Goal: Task Accomplishment & Management: Complete application form

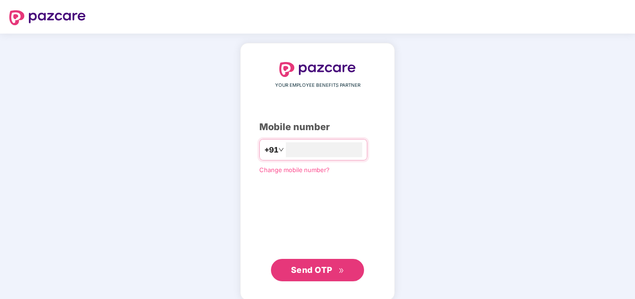
type input "**********"
click at [319, 266] on span "Send OTP" at bounding box center [311, 270] width 41 height 10
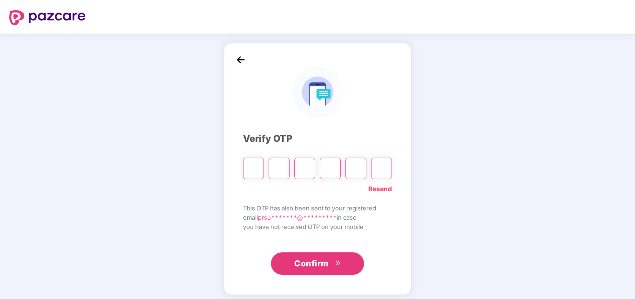
type input "*"
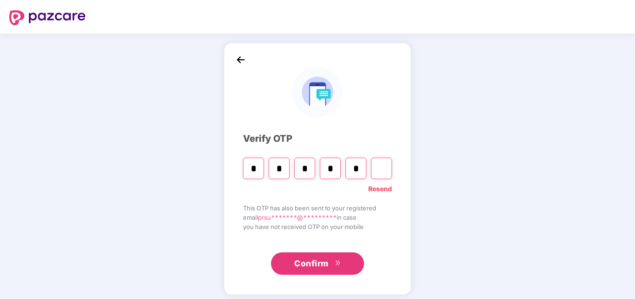
type input "*"
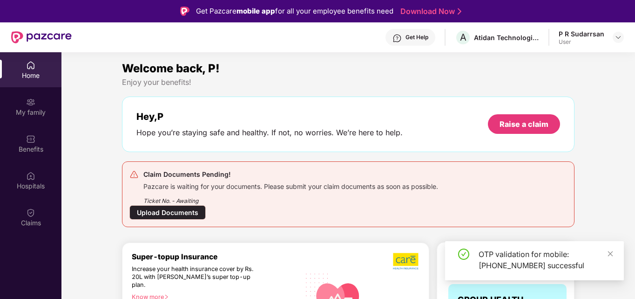
click at [168, 217] on div "Upload Documents" at bounding box center [167, 212] width 76 height 14
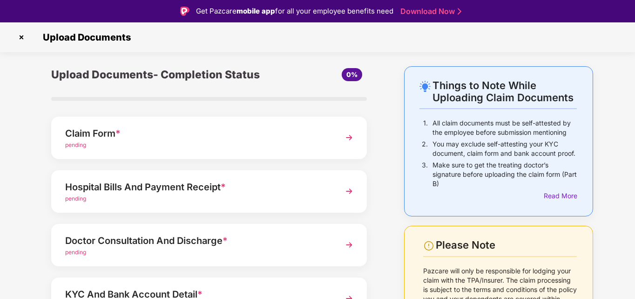
click at [350, 140] on img at bounding box center [349, 137] width 17 height 17
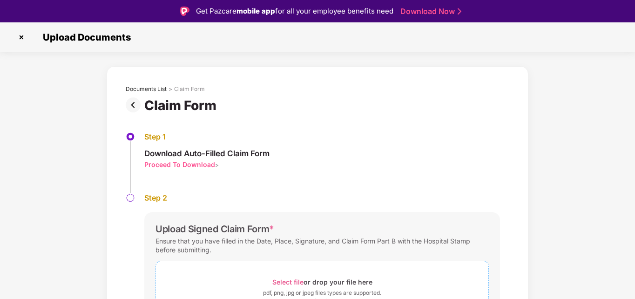
click at [285, 282] on span "Select file" at bounding box center [287, 282] width 31 height 8
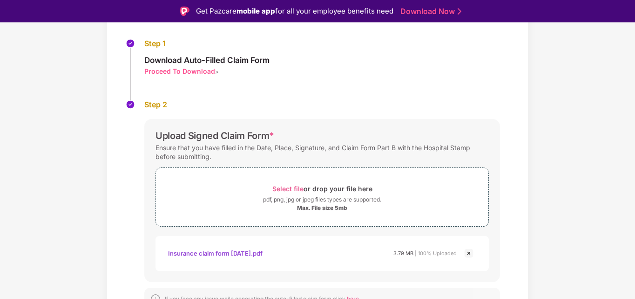
scroll to position [129, 0]
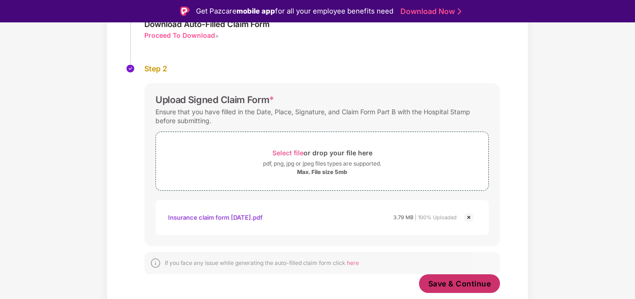
click at [441, 280] on span "Save & Continue" at bounding box center [459, 283] width 63 height 10
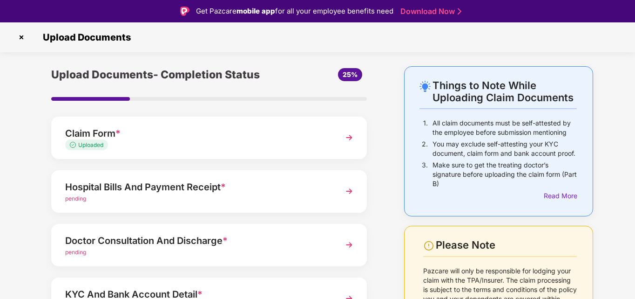
click at [348, 191] on img at bounding box center [349, 191] width 17 height 17
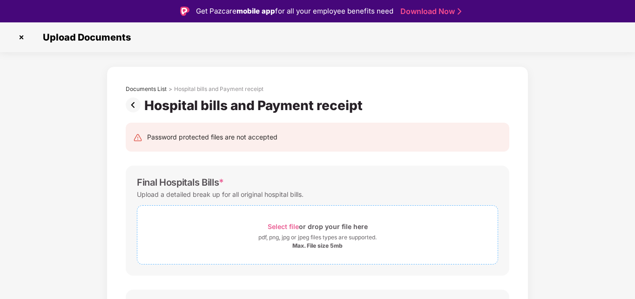
click at [291, 227] on span "Select file" at bounding box center [283, 226] width 31 height 8
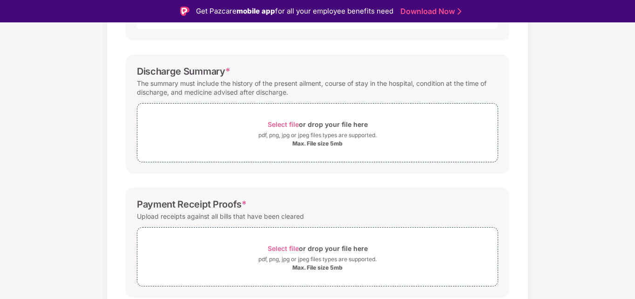
scroll to position [279, 0]
click at [286, 123] on span "Select file" at bounding box center [283, 124] width 31 height 8
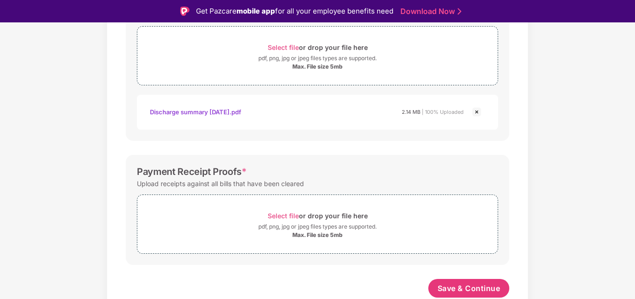
scroll to position [22, 0]
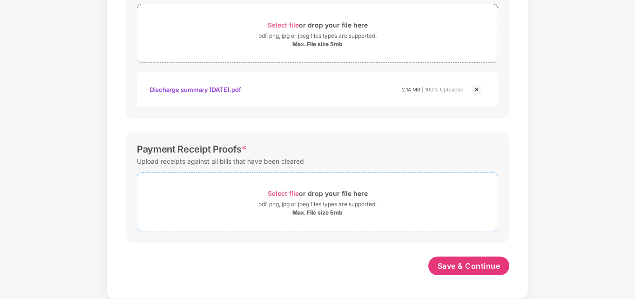
click at [285, 193] on span "Select file" at bounding box center [283, 193] width 31 height 8
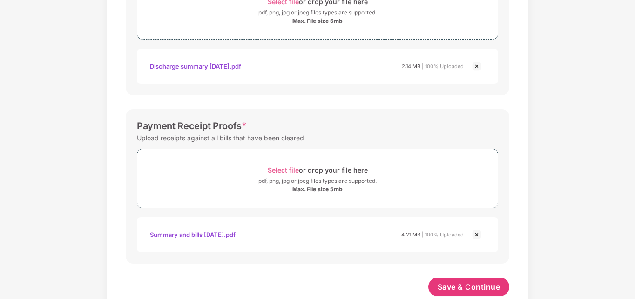
scroll to position [400, 0]
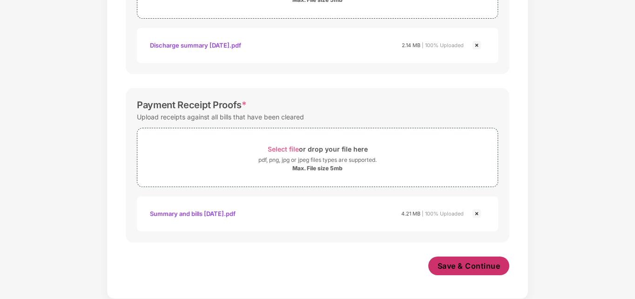
click at [470, 270] on span "Save & Continue" at bounding box center [469, 265] width 63 height 10
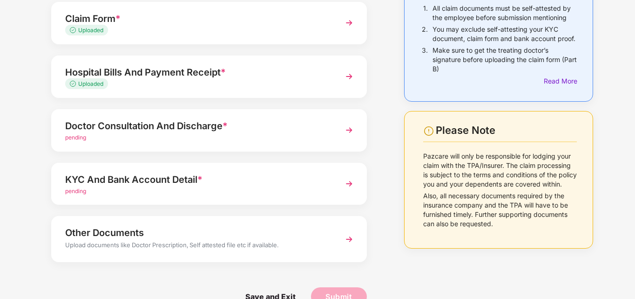
scroll to position [93, 0]
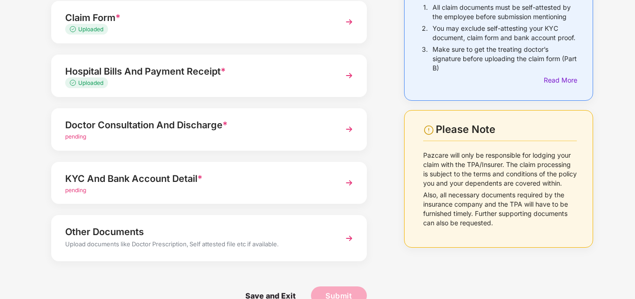
click at [350, 130] on img at bounding box center [349, 129] width 17 height 17
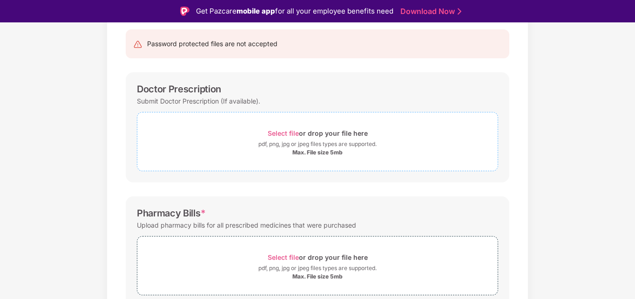
click at [290, 134] on span "Select file" at bounding box center [283, 133] width 31 height 8
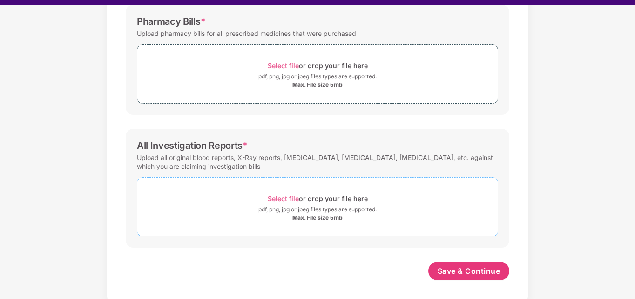
scroll to position [22, 0]
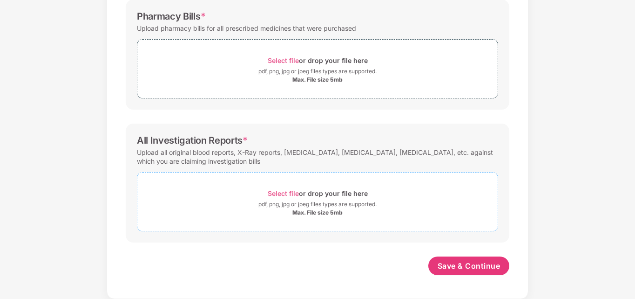
click at [292, 192] on span "Select file" at bounding box center [283, 193] width 31 height 8
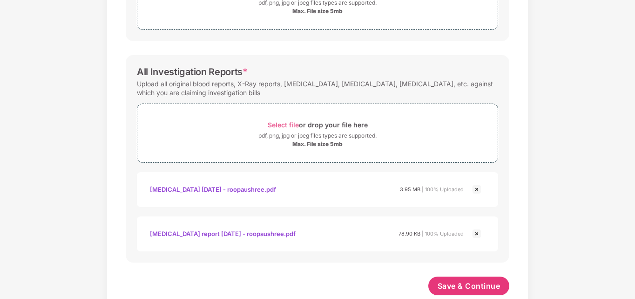
scroll to position [400, 0]
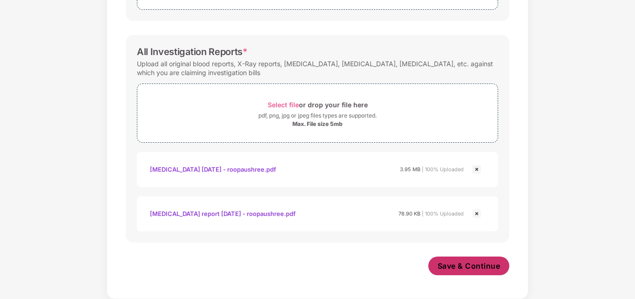
click at [468, 266] on span "Save & Continue" at bounding box center [469, 265] width 63 height 10
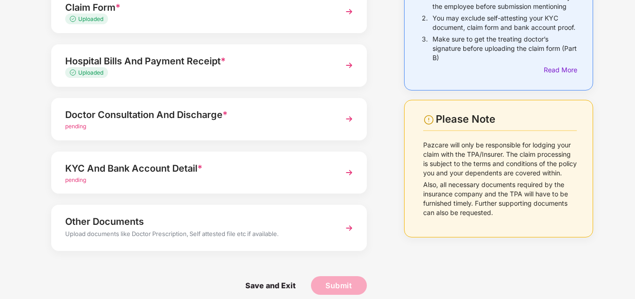
scroll to position [113, 0]
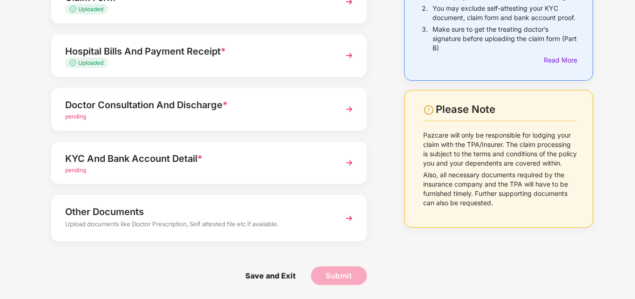
click at [350, 112] on img at bounding box center [349, 109] width 17 height 17
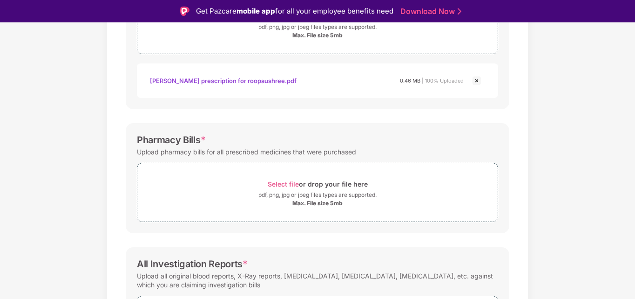
scroll to position [233, 0]
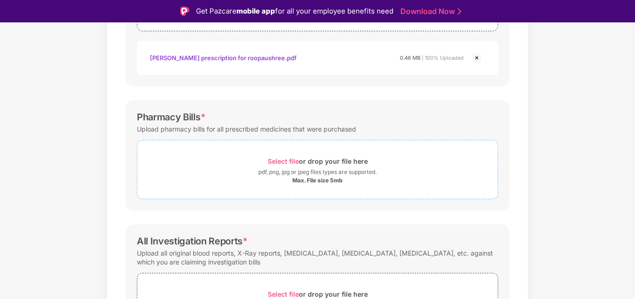
click at [281, 162] on span "Select file" at bounding box center [283, 161] width 31 height 8
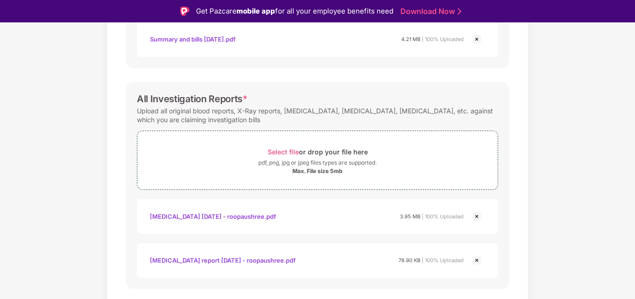
scroll to position [443, 0]
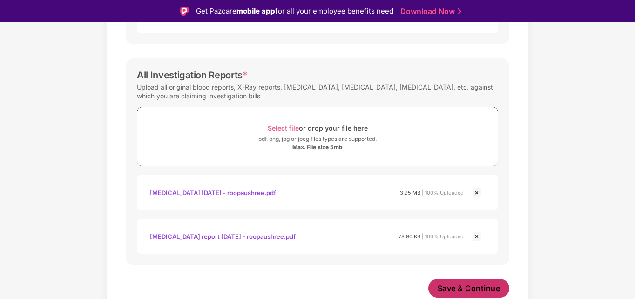
click at [454, 289] on span "Save & Continue" at bounding box center [469, 288] width 63 height 10
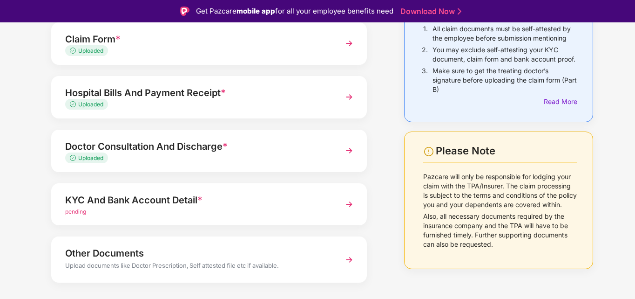
scroll to position [113, 0]
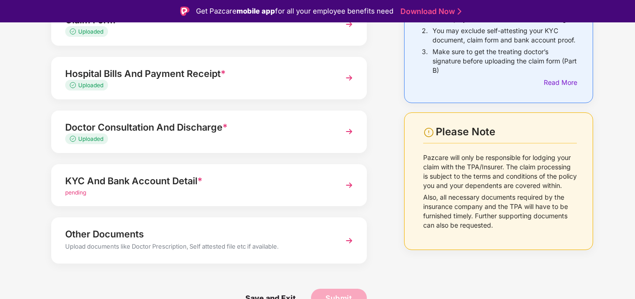
click at [346, 181] on img at bounding box center [349, 185] width 17 height 17
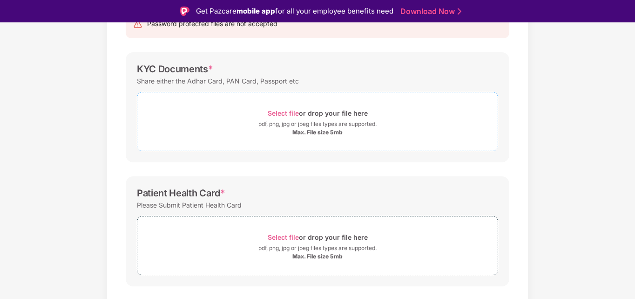
click at [278, 111] on span "Select file" at bounding box center [283, 113] width 31 height 8
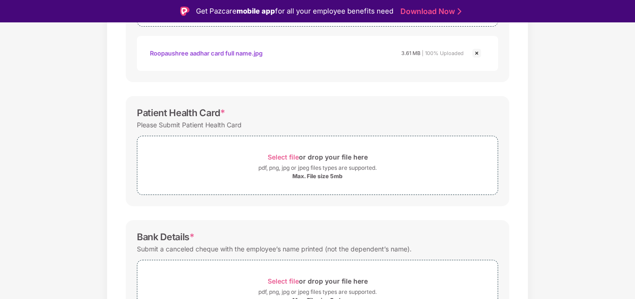
scroll to position [253, 0]
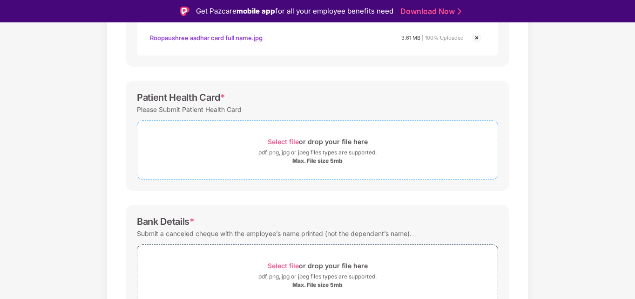
click at [289, 140] on span "Select file" at bounding box center [283, 141] width 31 height 8
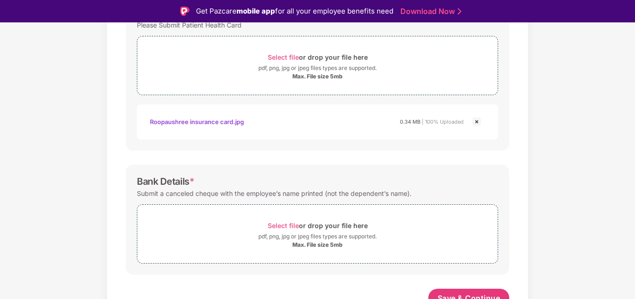
scroll to position [347, 0]
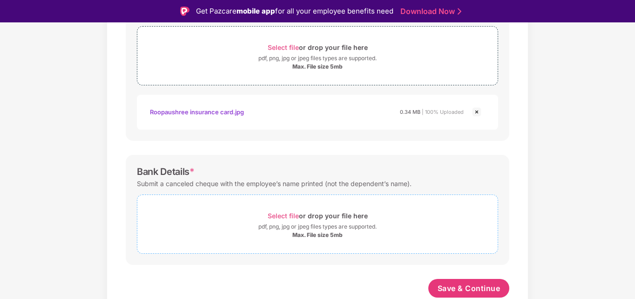
click at [280, 215] on span "Select file" at bounding box center [283, 215] width 31 height 8
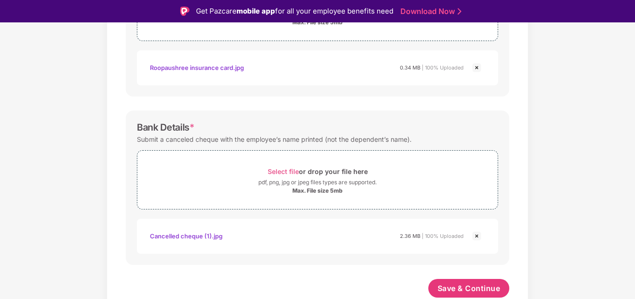
scroll to position [391, 0]
click at [454, 290] on span "Save & Continue" at bounding box center [469, 288] width 63 height 10
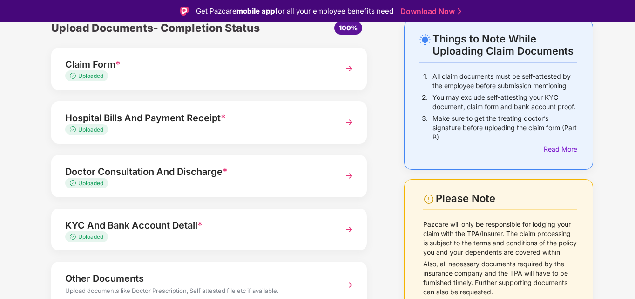
scroll to position [91, 0]
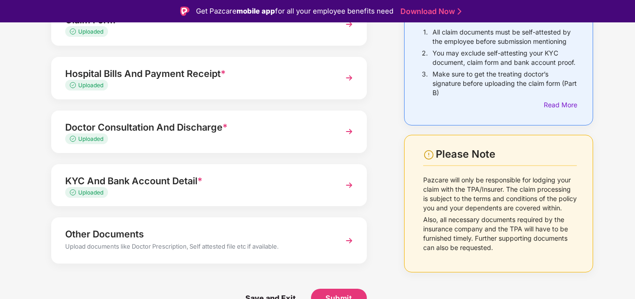
click at [350, 241] on img at bounding box center [349, 240] width 17 height 17
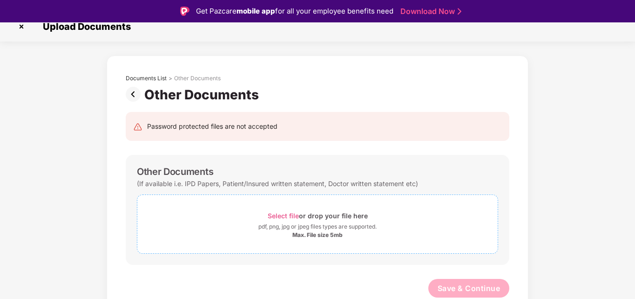
click at [290, 214] on span "Select file" at bounding box center [283, 215] width 31 height 8
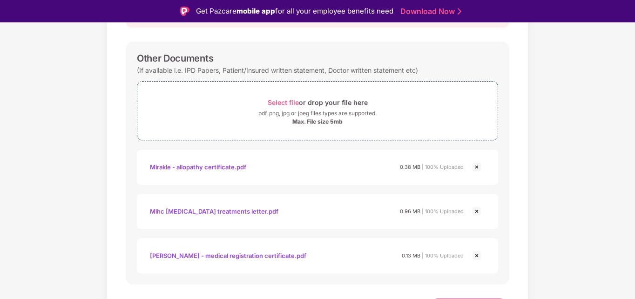
scroll to position [143, 0]
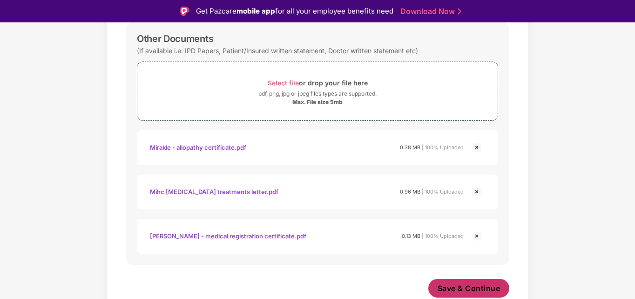
click at [465, 286] on span "Save & Continue" at bounding box center [469, 288] width 63 height 10
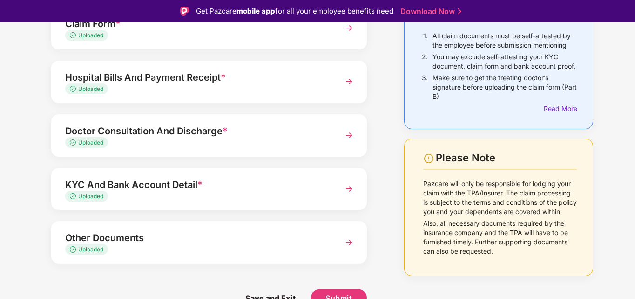
scroll to position [22, 0]
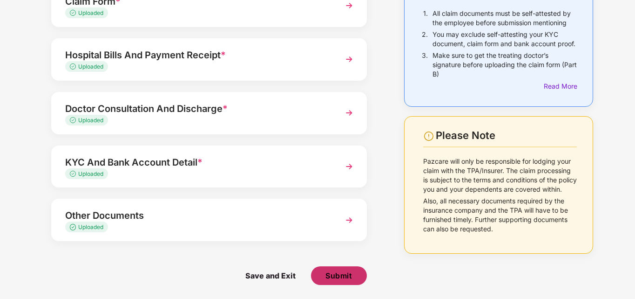
click at [336, 278] on span "Submit" at bounding box center [339, 275] width 27 height 10
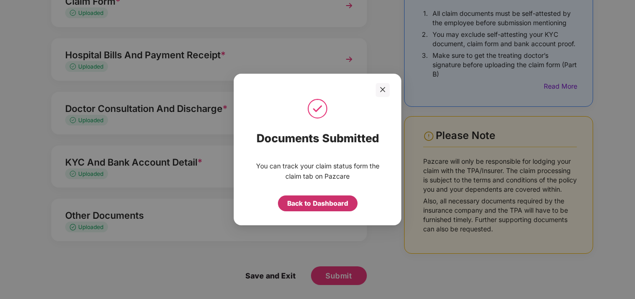
click at [331, 206] on div "Back to Dashboard" at bounding box center [317, 203] width 61 height 10
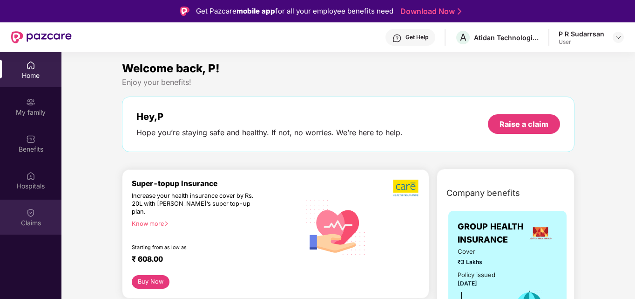
click at [28, 209] on img at bounding box center [30, 212] width 9 height 9
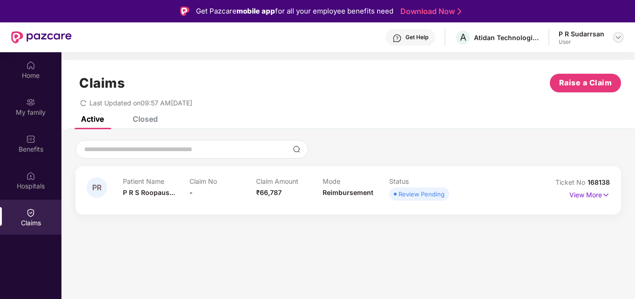
click at [615, 38] on img at bounding box center [618, 37] width 7 height 7
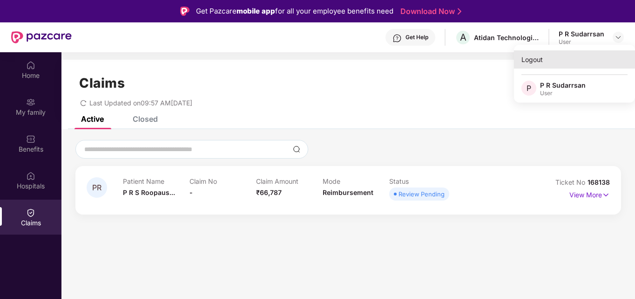
click at [530, 64] on div "Logout" at bounding box center [574, 59] width 121 height 18
